Goal: Find contact information: Find contact information

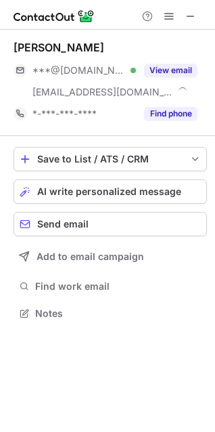
scroll to position [304, 215]
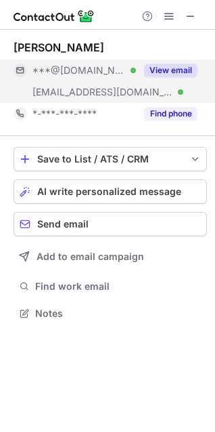
click at [180, 68] on button "View email" at bounding box center [171, 71] width 54 height 14
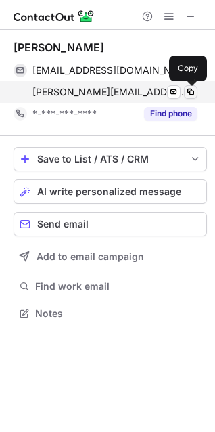
click at [187, 91] on span at bounding box center [191, 92] width 11 height 11
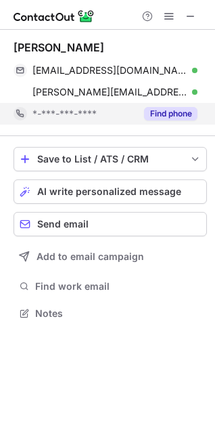
click at [182, 112] on button "Find phone" at bounding box center [171, 114] width 54 height 14
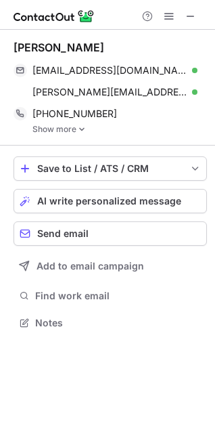
scroll to position [314, 215]
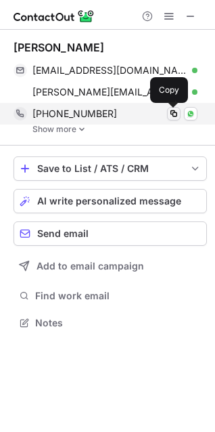
click at [174, 112] on span at bounding box center [174, 113] width 11 height 11
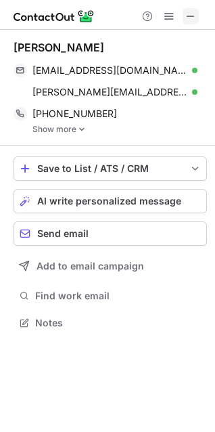
click at [192, 15] on span at bounding box center [191, 16] width 11 height 11
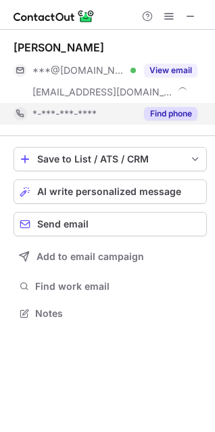
scroll to position [304, 215]
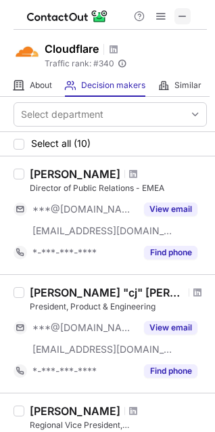
click at [184, 20] on span at bounding box center [183, 16] width 11 height 11
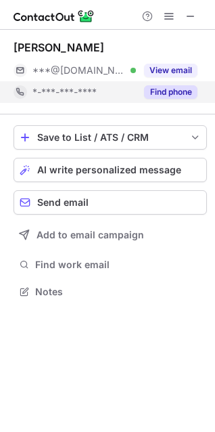
scroll to position [282, 215]
click at [167, 88] on button "Find phone" at bounding box center [171, 92] width 54 height 14
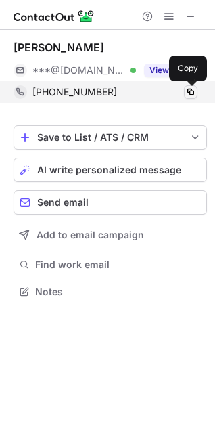
click at [189, 88] on span at bounding box center [191, 92] width 11 height 11
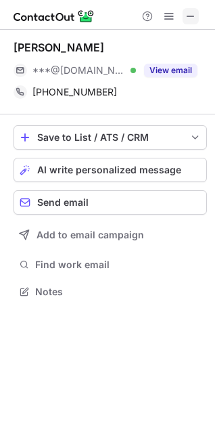
click at [190, 11] on span at bounding box center [191, 16] width 11 height 11
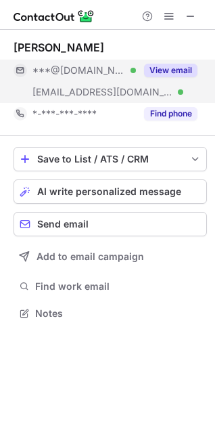
scroll to position [304, 215]
click at [159, 68] on button "View email" at bounding box center [171, 71] width 54 height 14
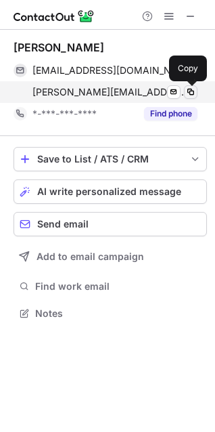
click at [192, 89] on span at bounding box center [191, 92] width 11 height 11
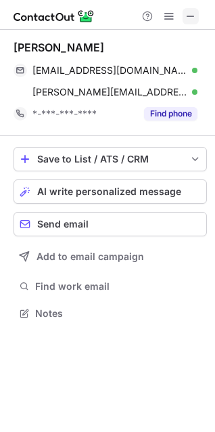
click at [188, 15] on span at bounding box center [191, 16] width 11 height 11
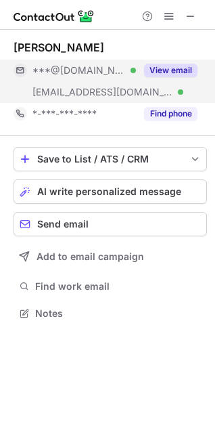
click at [176, 70] on button "View email" at bounding box center [171, 71] width 54 height 14
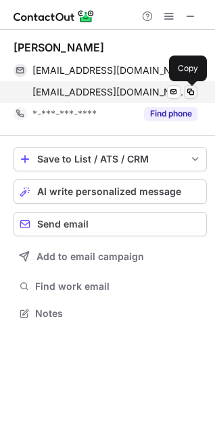
click at [192, 92] on span at bounding box center [191, 92] width 11 height 11
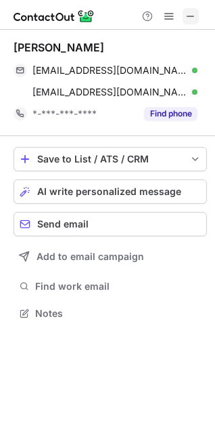
click at [184, 11] on button at bounding box center [191, 16] width 16 height 16
